Goal: Use online tool/utility: Utilize a website feature to perform a specific function

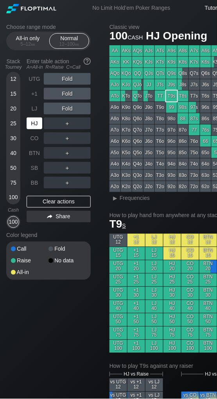
click at [32, 123] on div "HJ" at bounding box center [35, 123] width 16 height 12
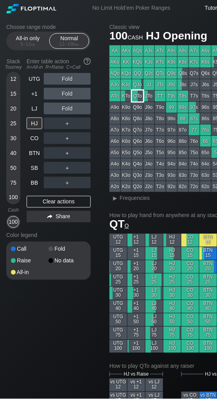
click at [138, 98] on div "QTo" at bounding box center [137, 96] width 11 height 11
click at [114, 200] on div "▸" at bounding box center [115, 198] width 10 height 9
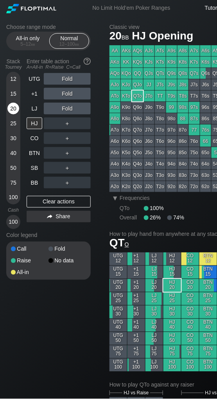
click at [10, 110] on div "20" at bounding box center [13, 109] width 12 height 12
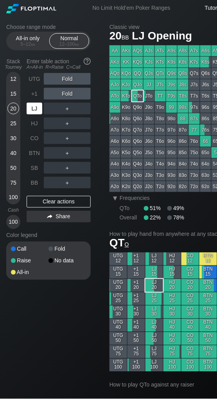
click at [32, 109] on div "LJ" at bounding box center [35, 109] width 16 height 12
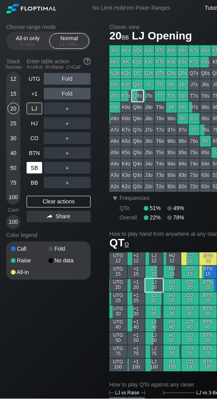
click at [33, 167] on div "SB" at bounding box center [35, 168] width 16 height 12
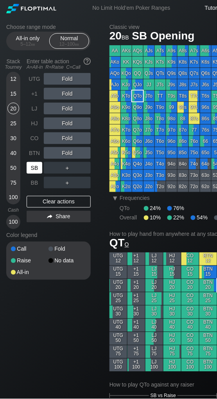
click at [33, 167] on div "SB" at bounding box center [35, 168] width 16 height 12
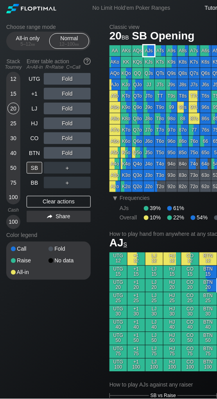
click at [150, 53] on div "AJs" at bounding box center [148, 50] width 11 height 11
click at [150, 52] on div "AJs" at bounding box center [148, 50] width 11 height 11
click at [36, 167] on div "SB" at bounding box center [35, 168] width 16 height 12
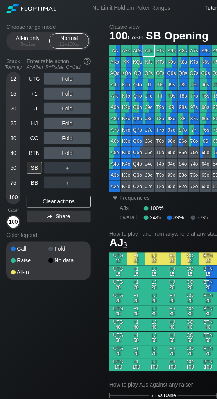
click at [14, 221] on div "100" at bounding box center [13, 222] width 12 height 12
click at [37, 168] on div "SB" at bounding box center [35, 168] width 16 height 12
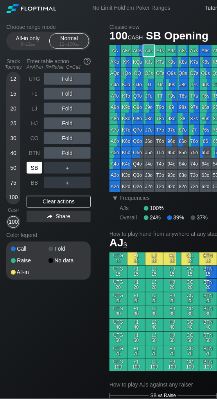
click at [37, 168] on div "SB" at bounding box center [35, 168] width 16 height 12
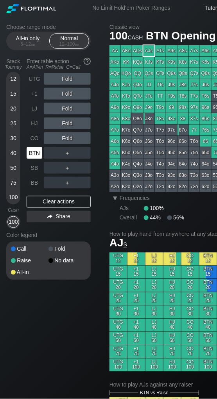
click at [35, 153] on div "BTN" at bounding box center [35, 153] width 16 height 12
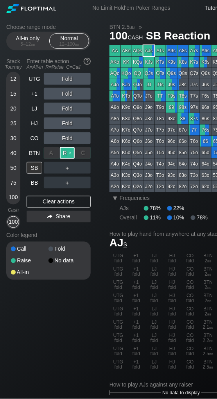
click at [67, 152] on div "R ✕" at bounding box center [67, 153] width 15 height 12
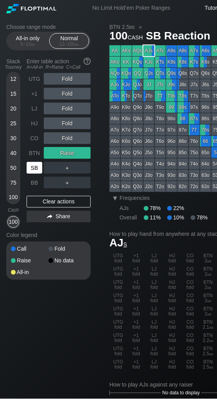
click at [36, 166] on div "SB" at bounding box center [35, 168] width 16 height 12
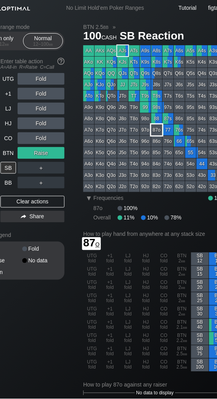
scroll to position [0, 45]
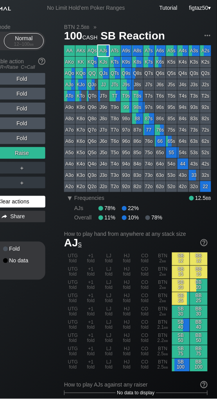
click at [35, 204] on div "Clear actions" at bounding box center [13, 202] width 64 height 12
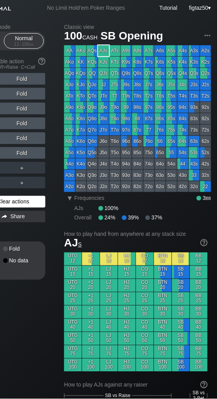
click at [35, 204] on div "Clear actions" at bounding box center [13, 202] width 64 height 12
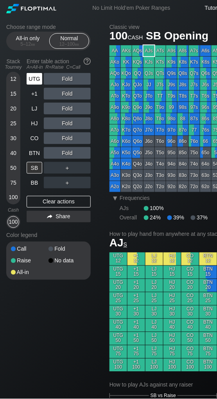
click at [35, 79] on div "UTG" at bounding box center [35, 79] width 16 height 12
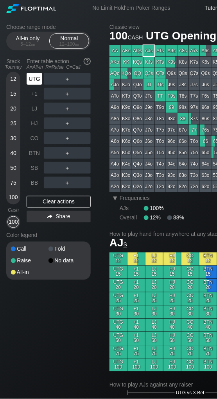
click at [35, 79] on div "UTG" at bounding box center [35, 79] width 16 height 12
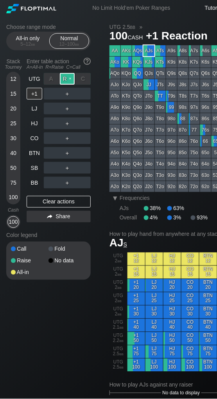
click at [64, 79] on div "R ✕" at bounding box center [67, 79] width 15 height 12
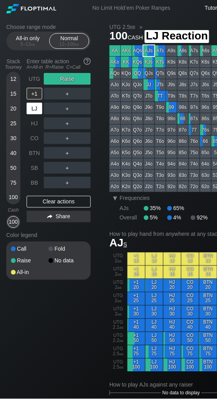
click at [34, 106] on div "LJ" at bounding box center [35, 109] width 16 height 12
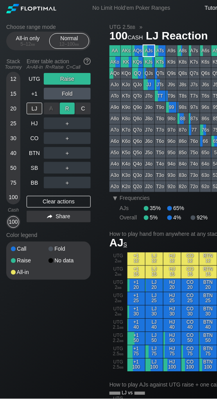
click at [64, 110] on div "R ✕" at bounding box center [67, 109] width 15 height 12
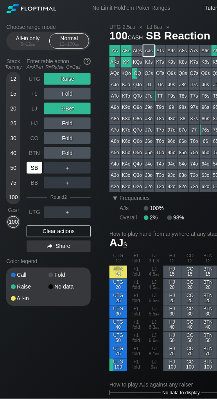
click at [37, 164] on div "SB" at bounding box center [35, 168] width 16 height 12
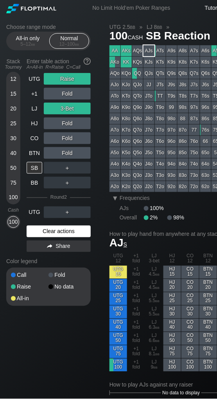
click at [71, 230] on div "Clear actions" at bounding box center [59, 232] width 64 height 12
